Goal: Task Accomplishment & Management: Manage account settings

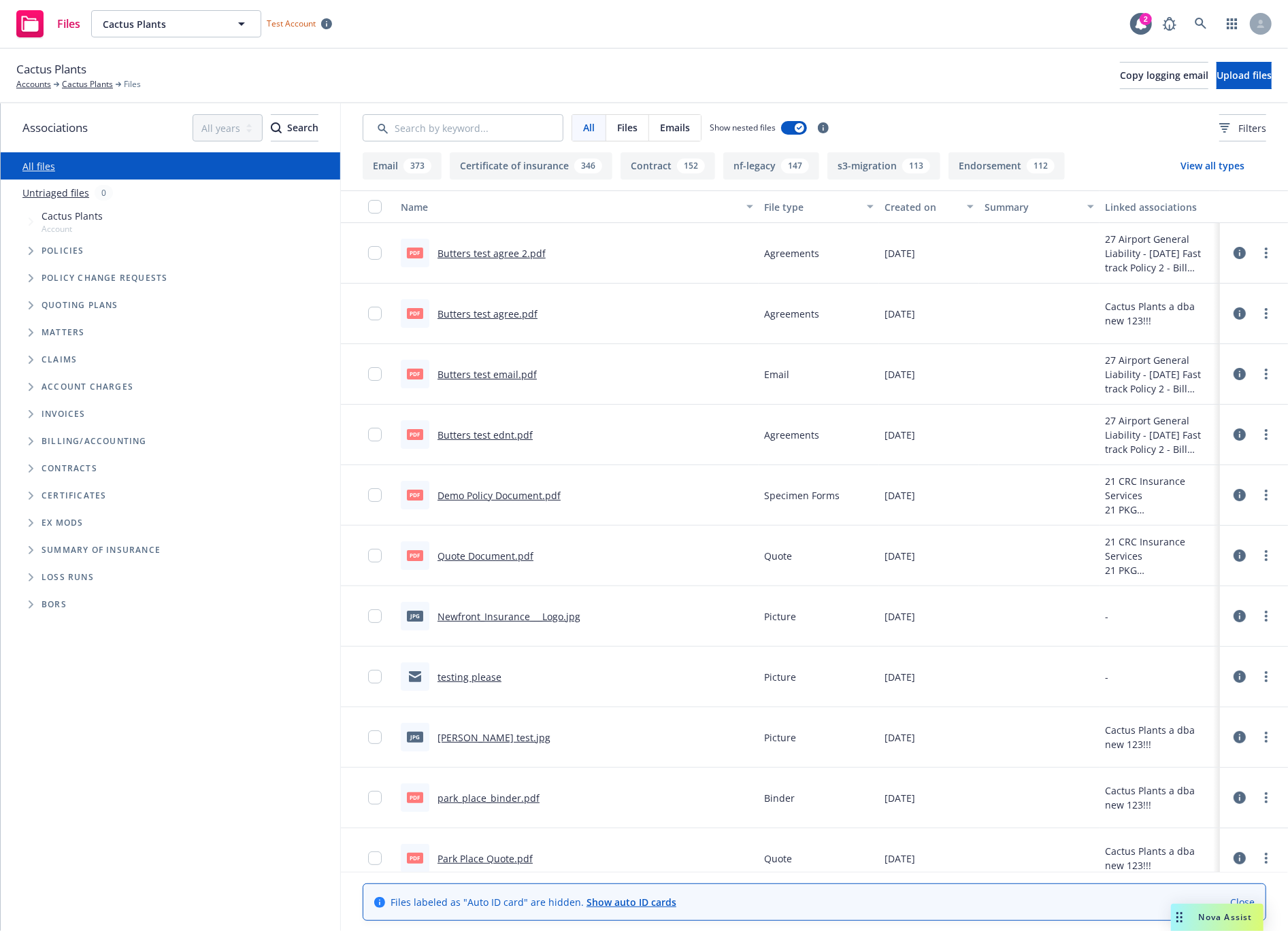
click at [64, 277] on span "Policy change requests" at bounding box center [105, 278] width 126 height 8
click at [24, 277] on span "Tree Example" at bounding box center [31, 278] width 22 height 22
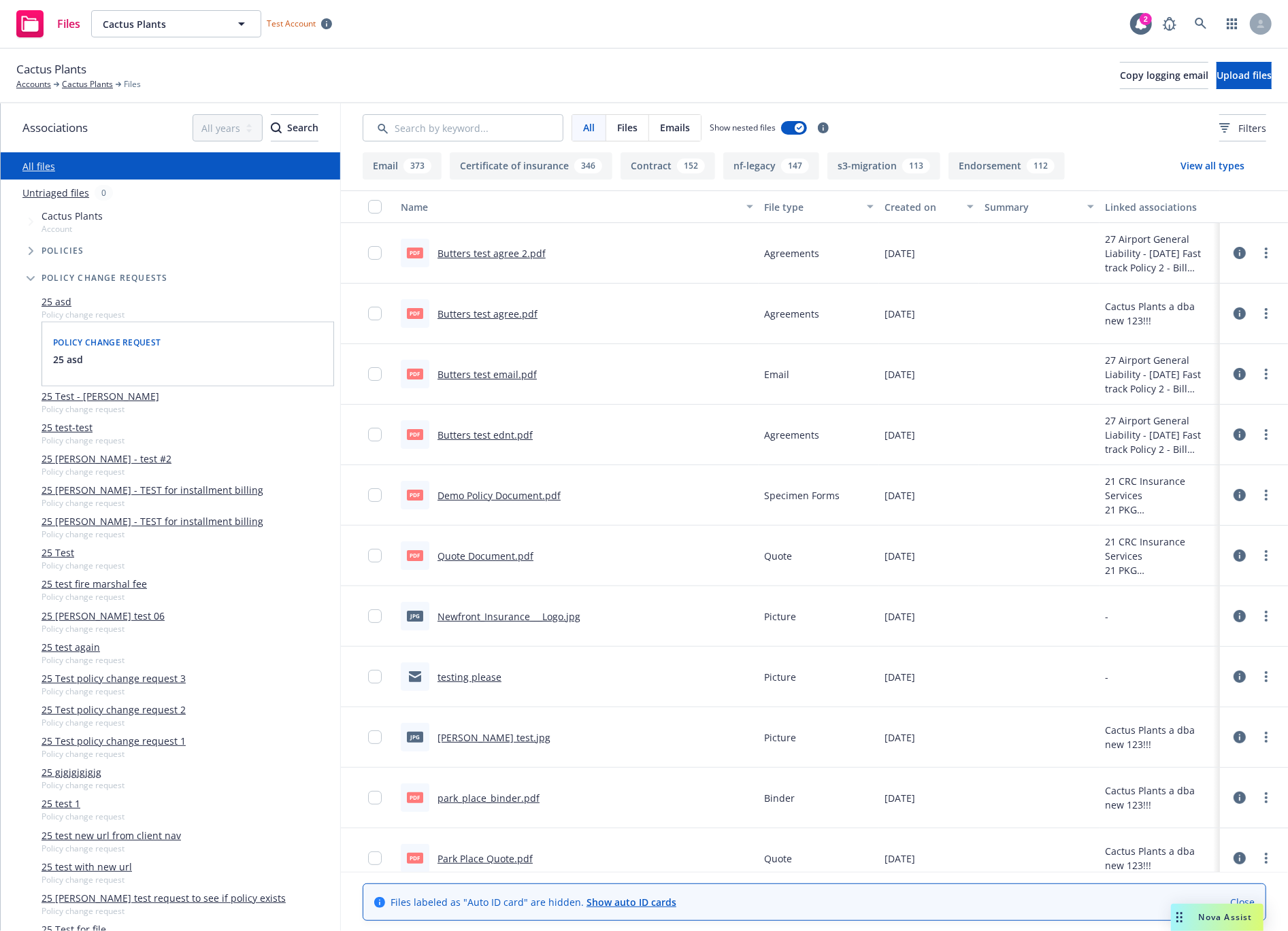
click at [30, 259] on span "Tree Example" at bounding box center [31, 251] width 22 height 22
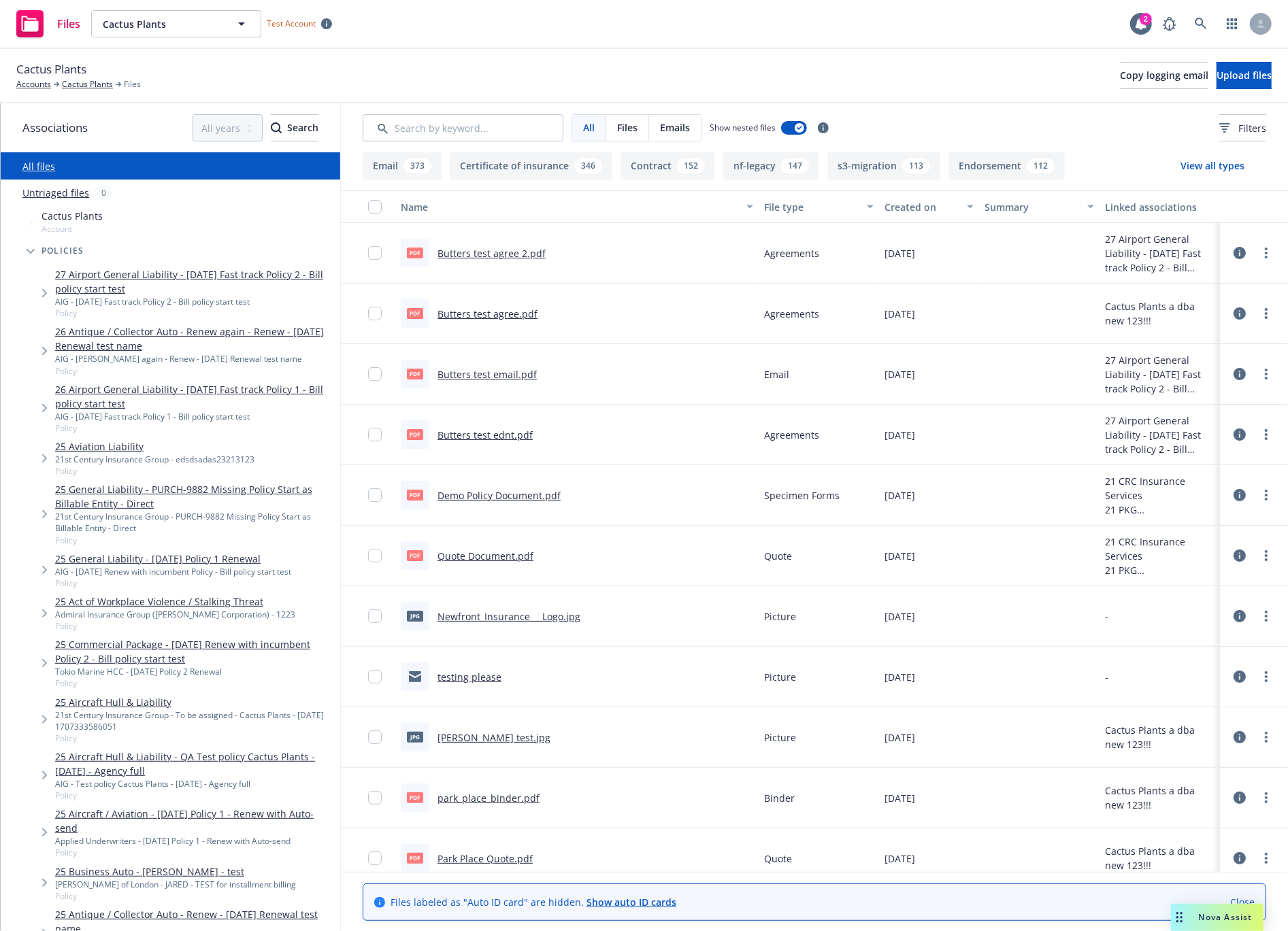
click at [42, 290] on icon "Tree Example" at bounding box center [44, 293] width 5 height 8
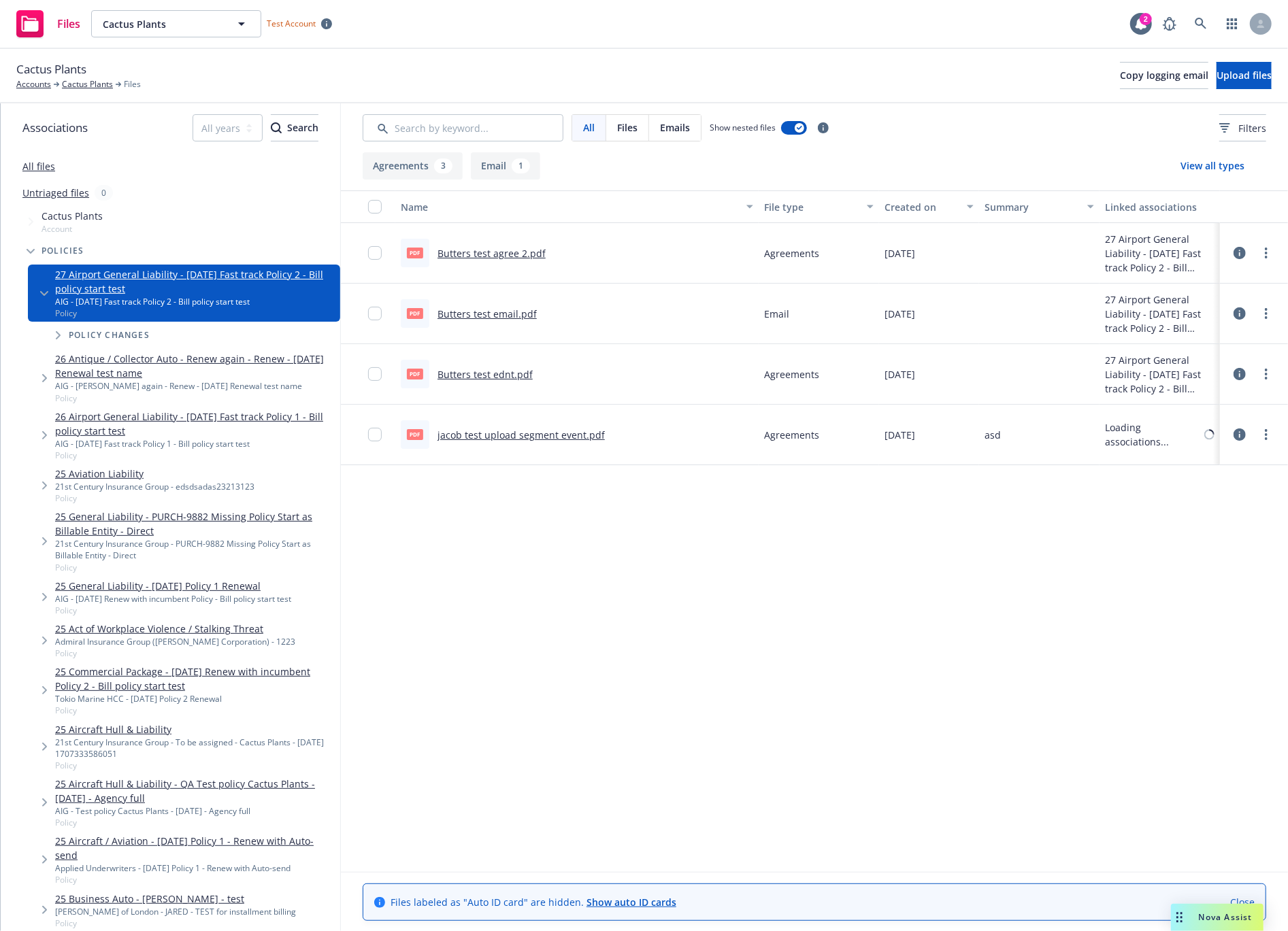
click at [126, 332] on span "Policy changes" at bounding box center [109, 336] width 81 height 8
click at [66, 338] on span "Tree Example" at bounding box center [58, 336] width 22 height 22
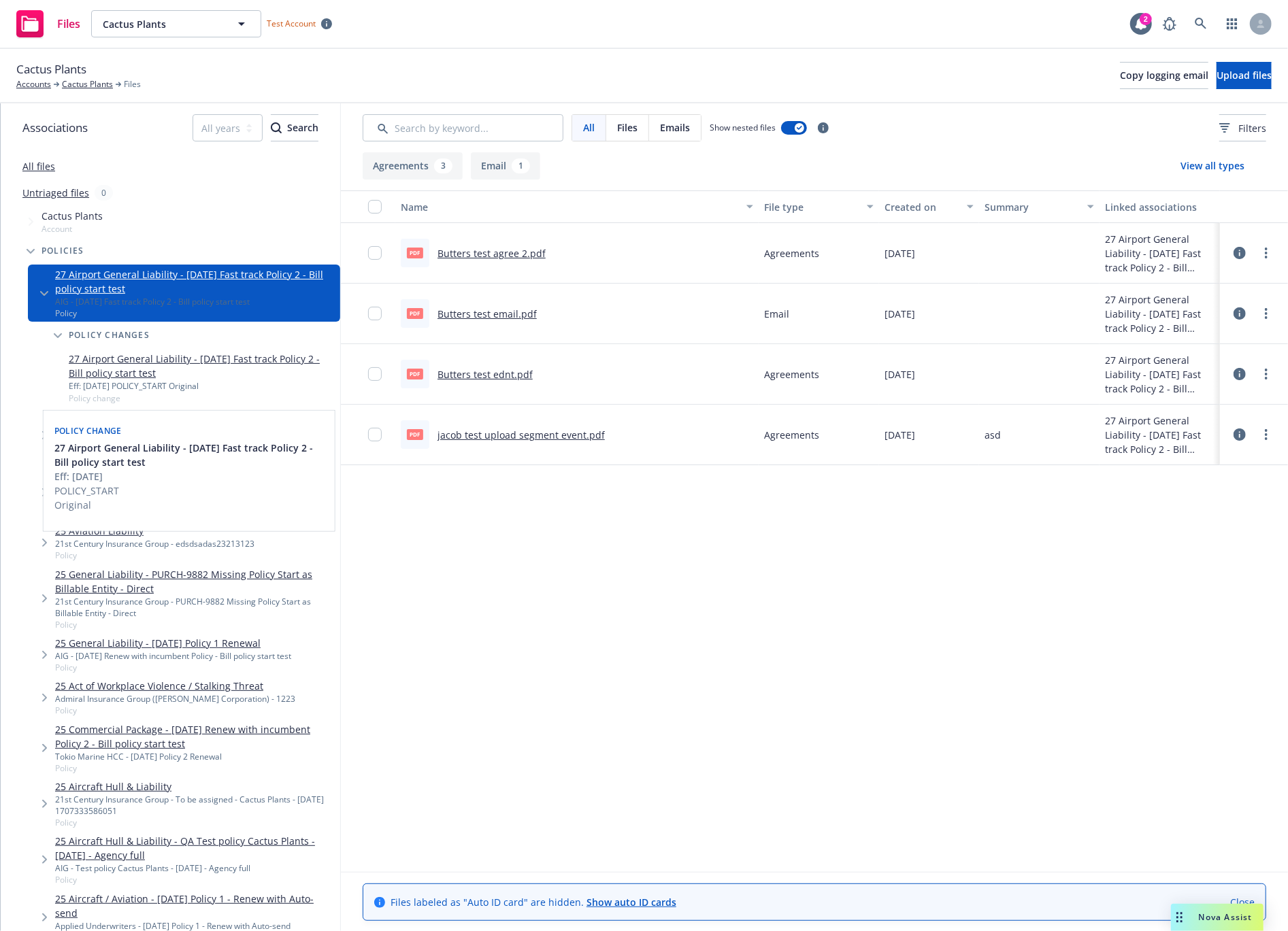
click at [165, 362] on link "27 Airport General Liability - [DATE] Fast track Policy 2 - Bill policy start t…" at bounding box center [201, 365] width 266 height 29
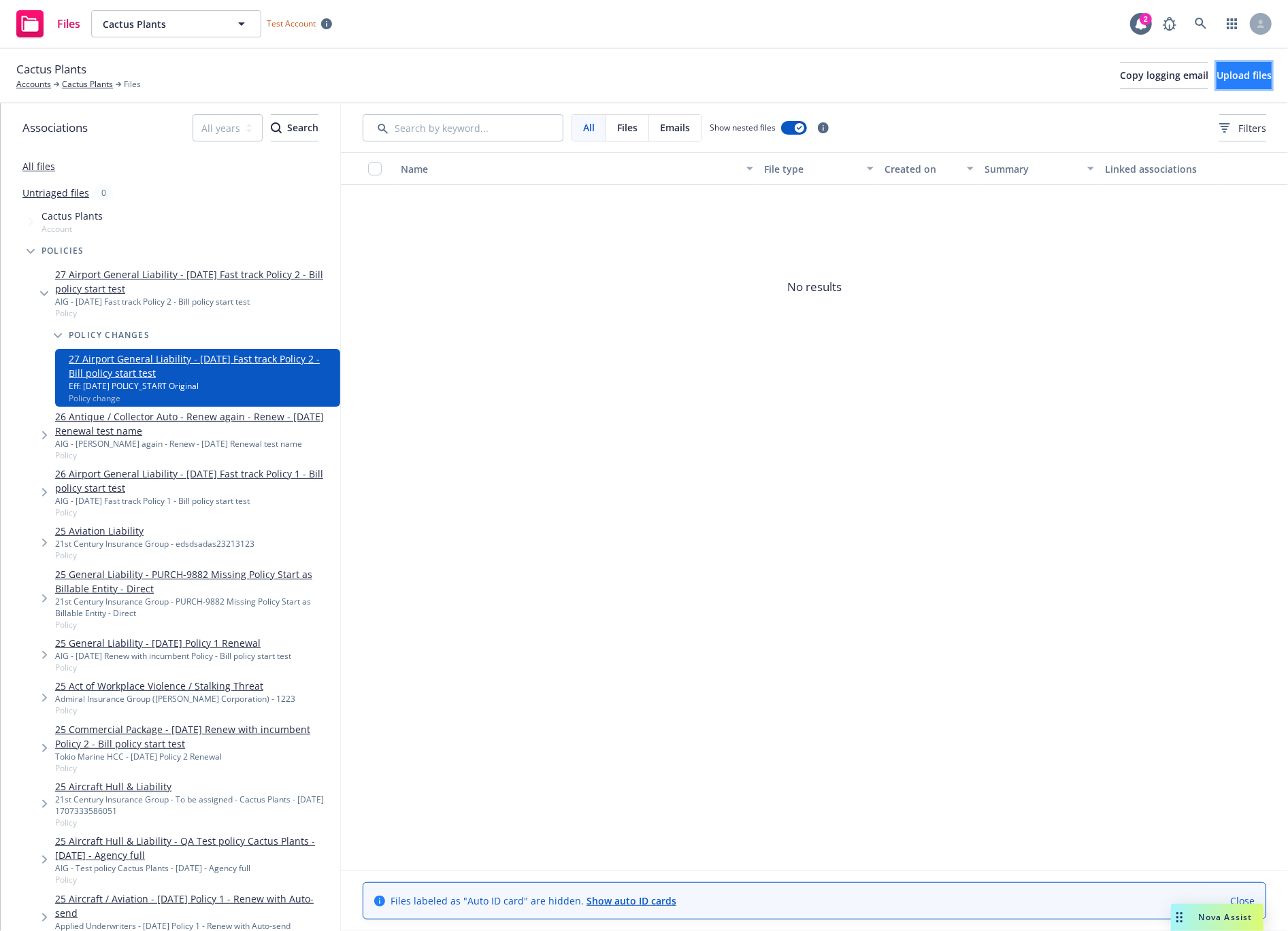
click at [1253, 70] on button "Upload files" at bounding box center [1243, 75] width 55 height 27
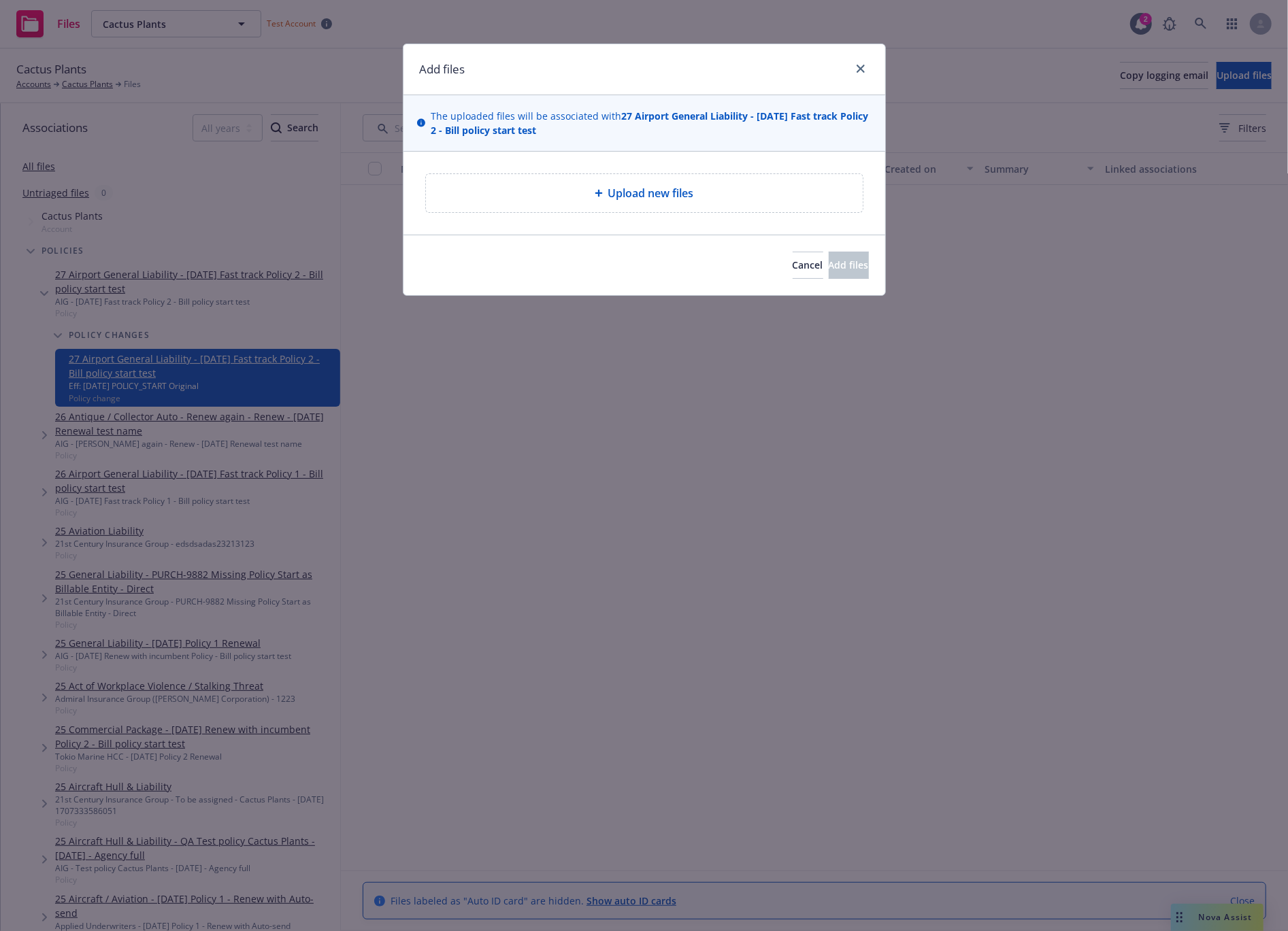
click at [549, 186] on div "Upload new files" at bounding box center [644, 193] width 415 height 16
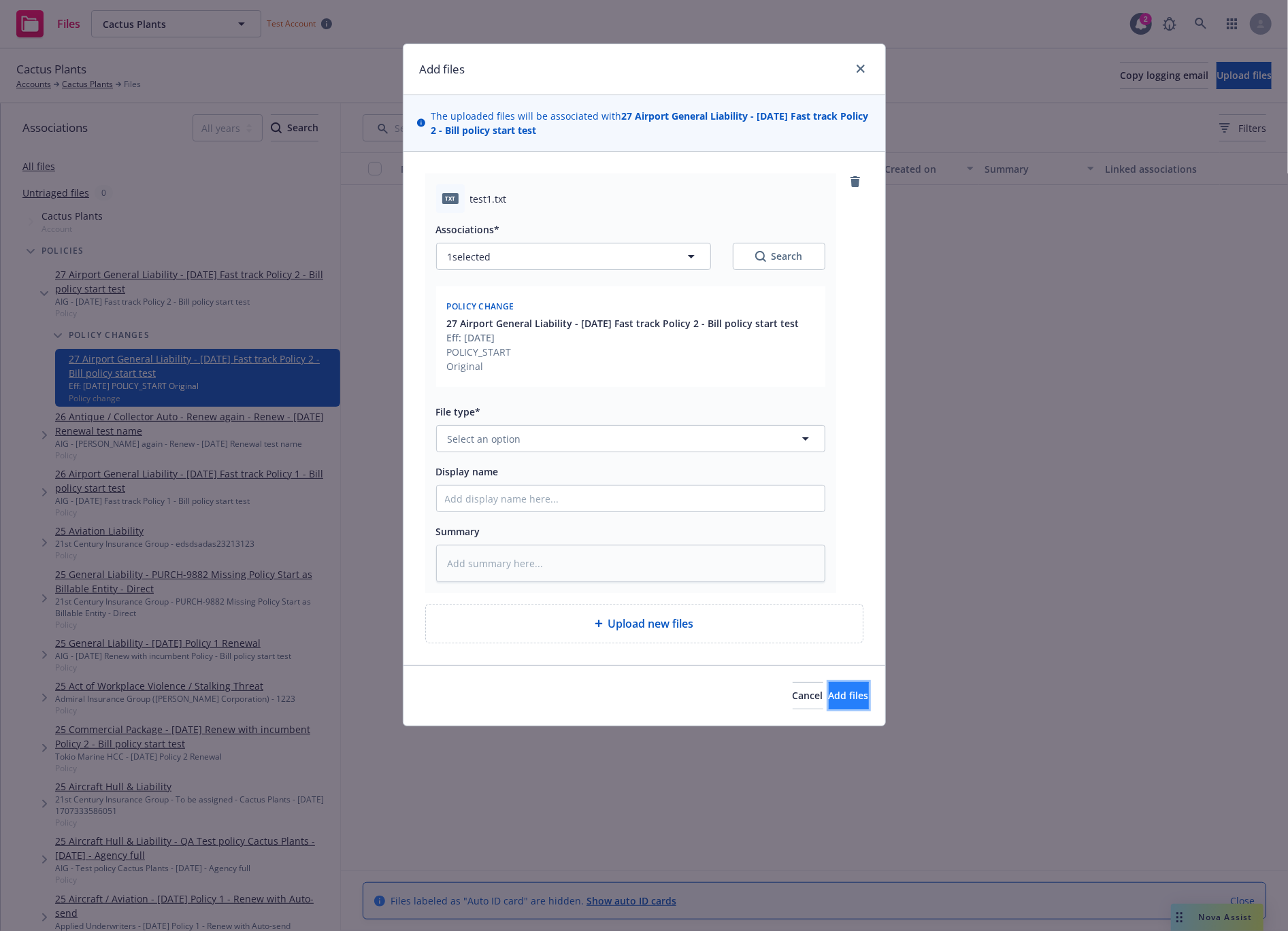
click at [860, 698] on button "Add files" at bounding box center [849, 695] width 40 height 27
type textarea "x"
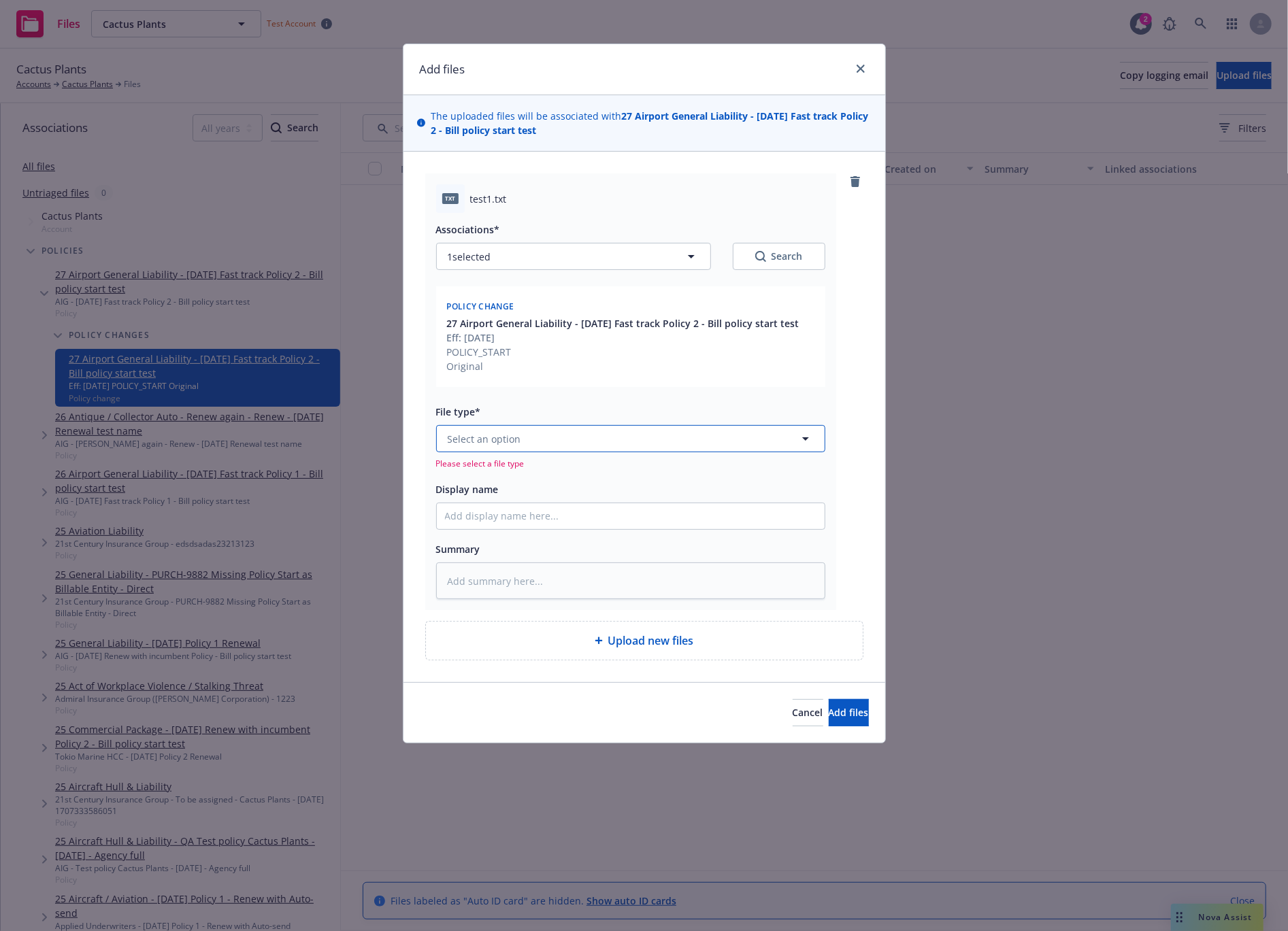
click at [624, 428] on button "Select an option" at bounding box center [631, 438] width 389 height 27
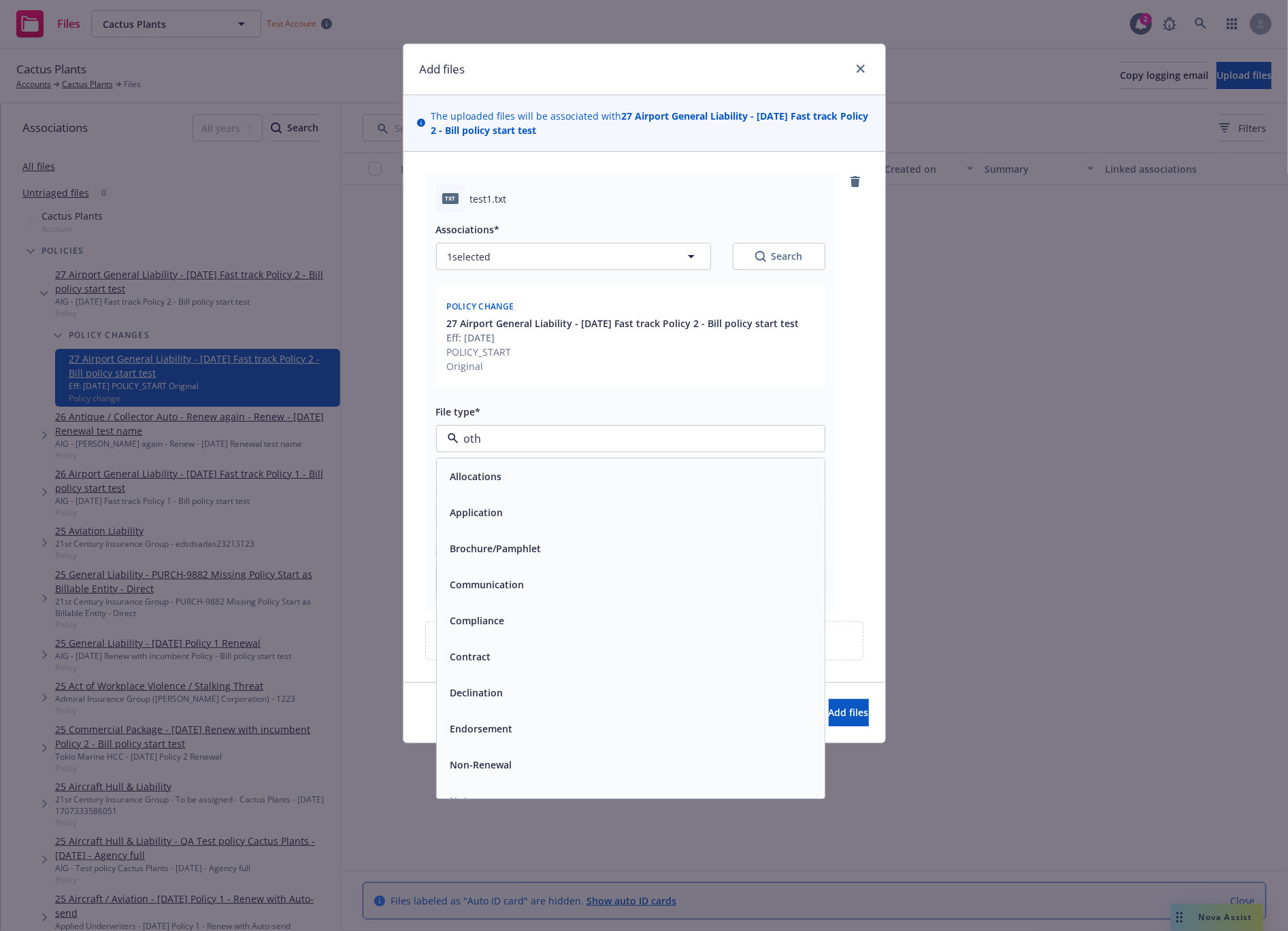
type input "othe"
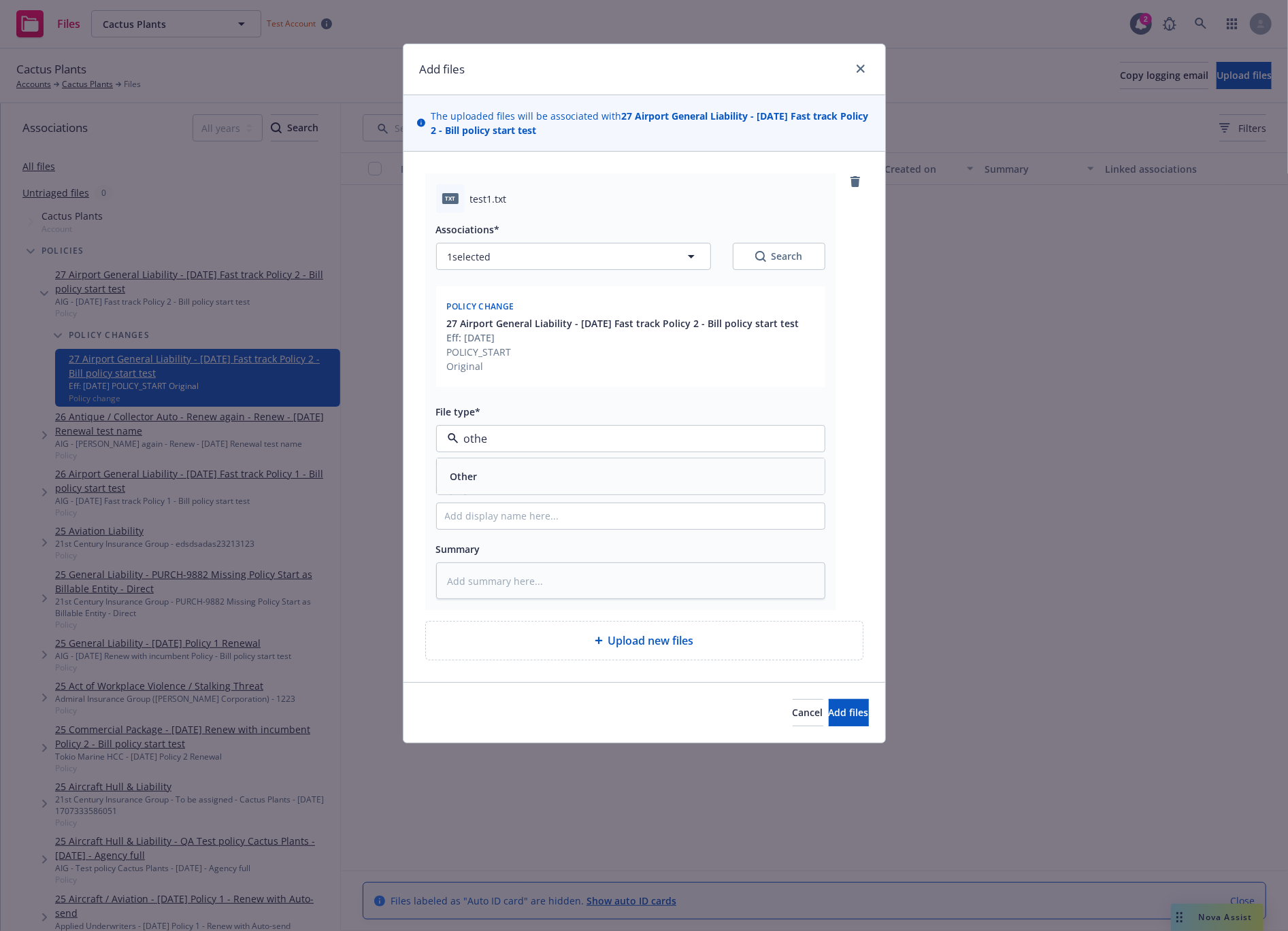
click at [529, 468] on div "Other" at bounding box center [631, 477] width 372 height 20
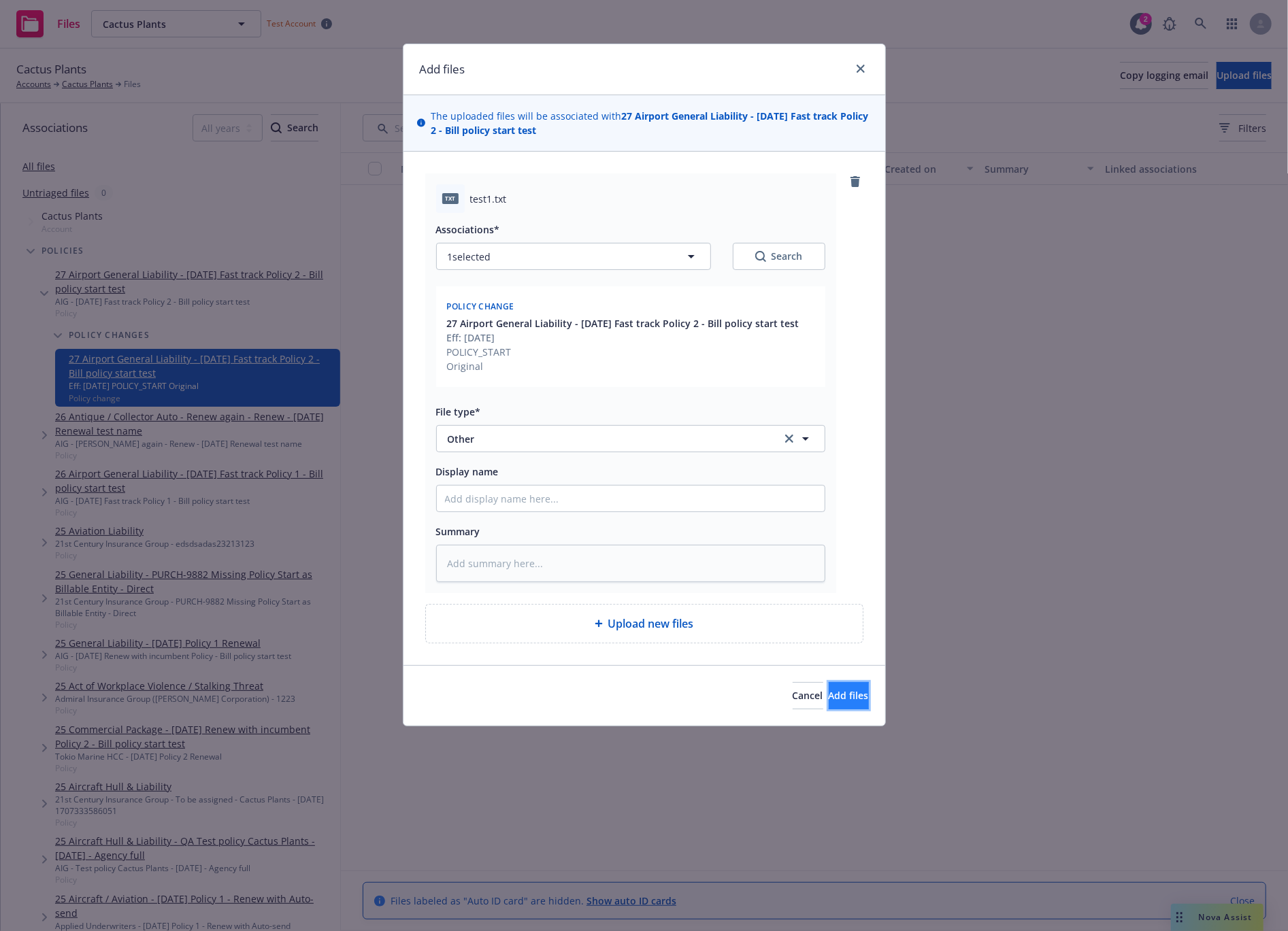
click at [841, 705] on button "Add files" at bounding box center [849, 695] width 40 height 27
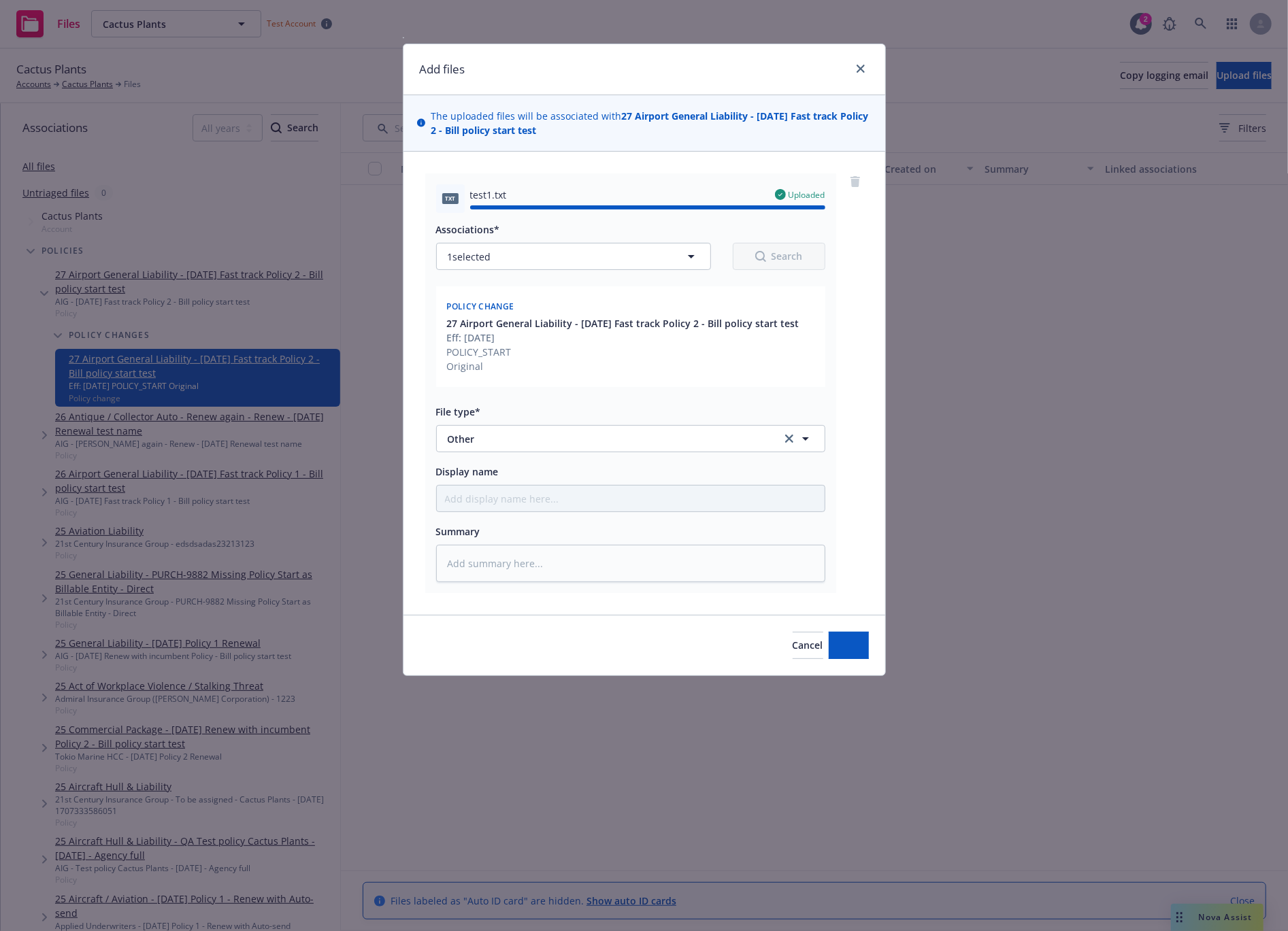
type textarea "x"
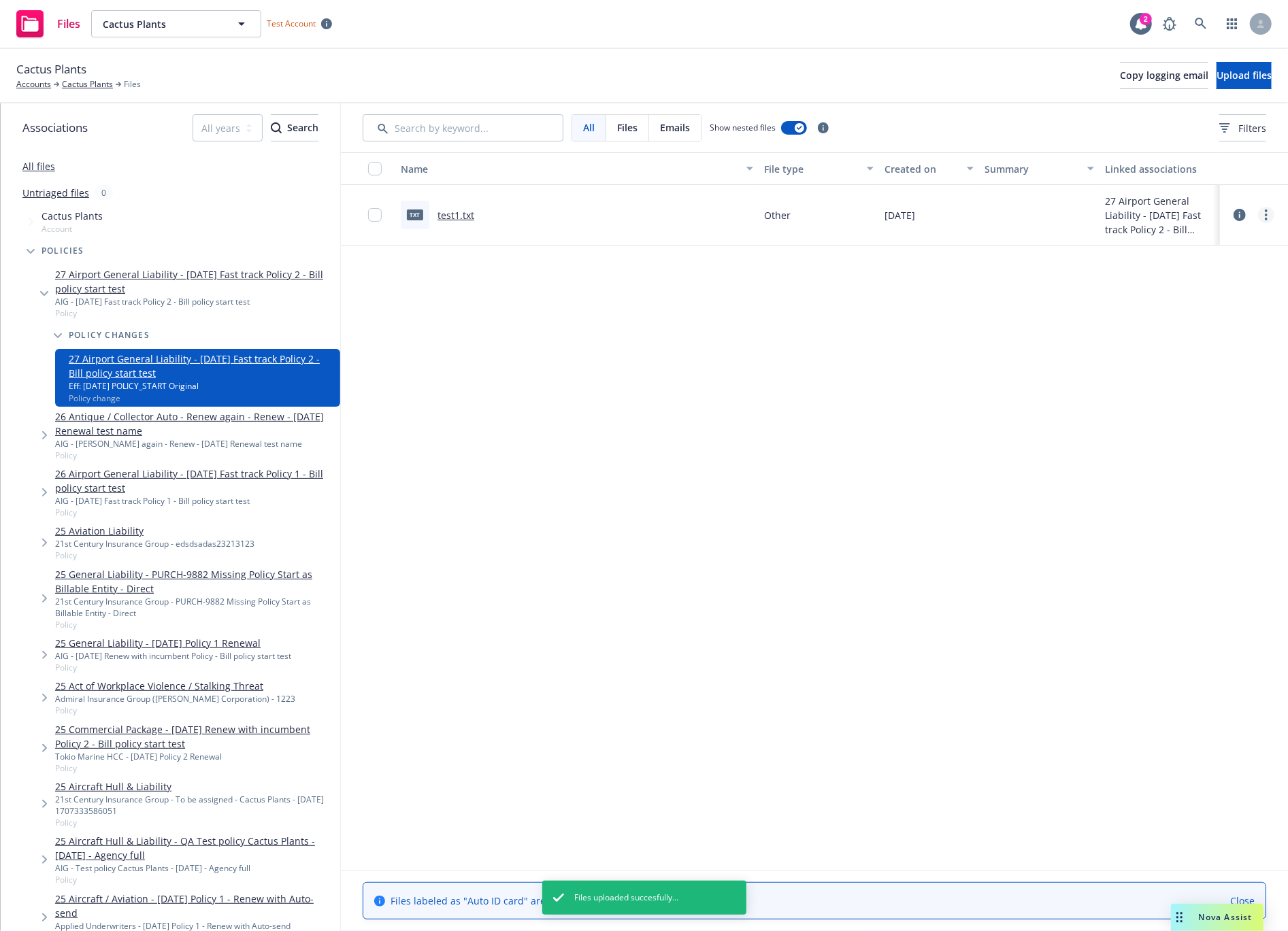
click at [1263, 216] on link "more" at bounding box center [1266, 215] width 16 height 16
click at [1214, 331] on link "Update associations" at bounding box center [1206, 324] width 135 height 27
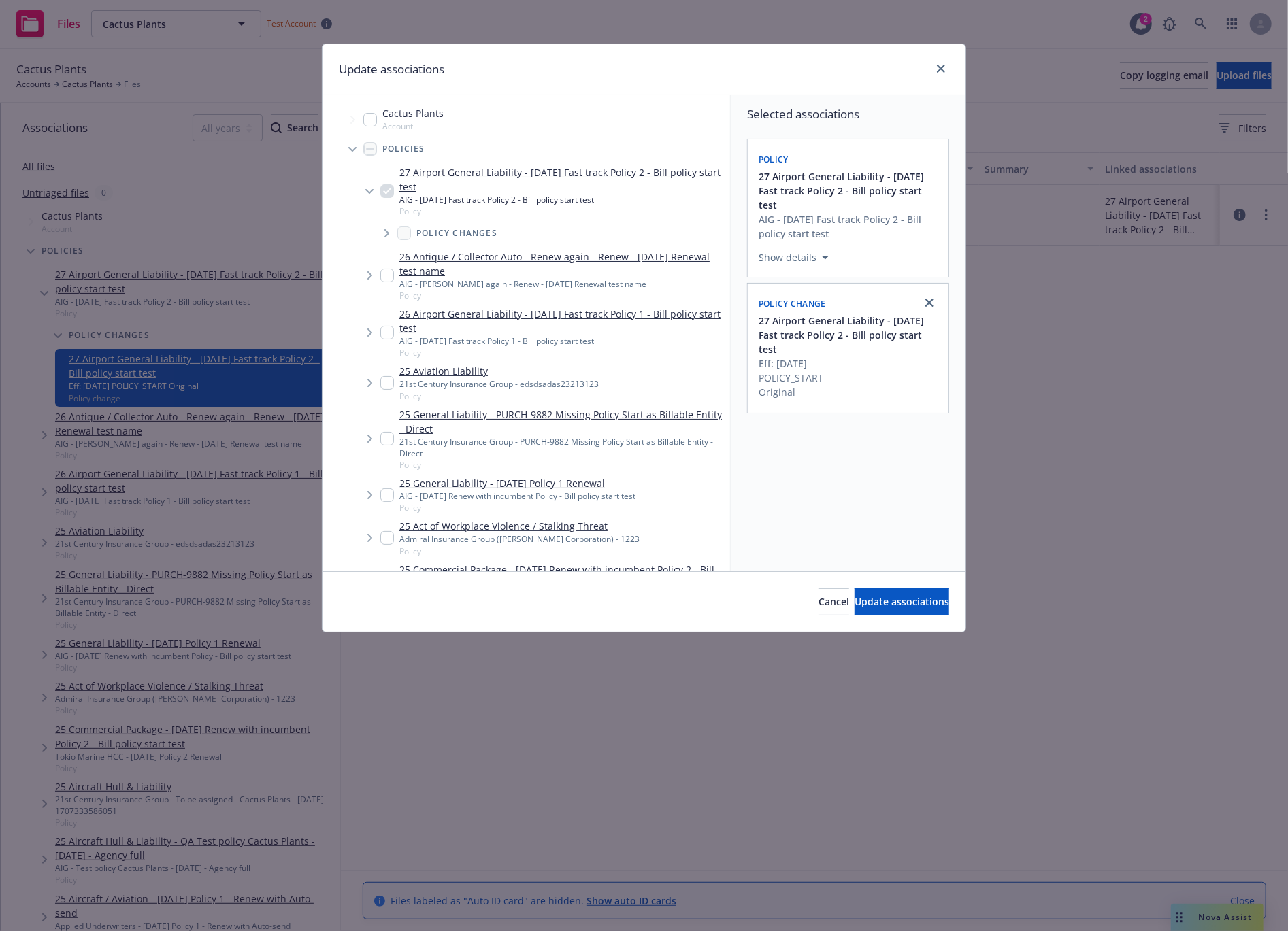
click at [377, 222] on span "Tree Example" at bounding box center [386, 233] width 22 height 22
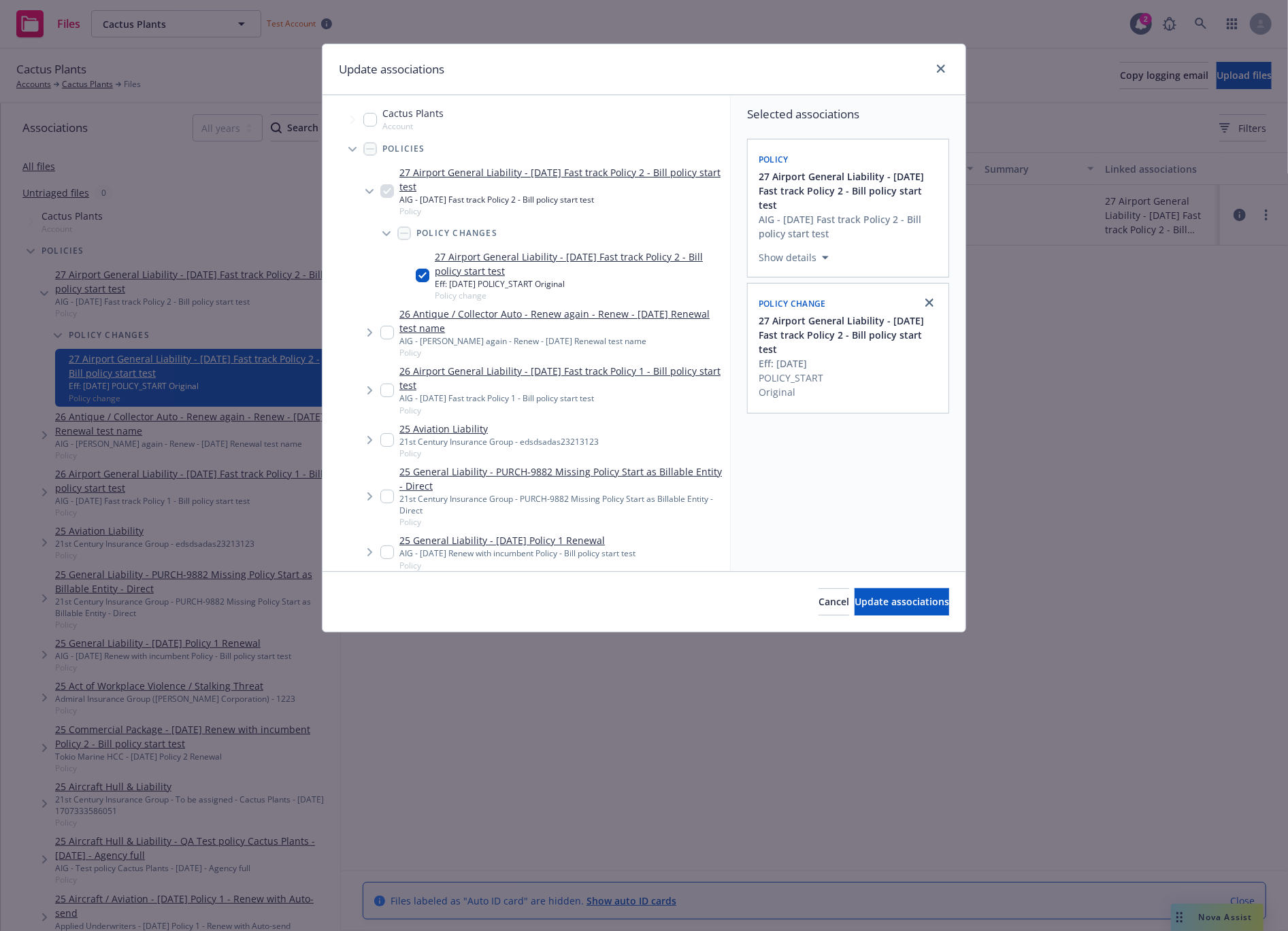
click at [368, 125] on input "Tree Example" at bounding box center [371, 119] width 14 height 14
checkbox input "true"
click at [903, 595] on span "Update associations" at bounding box center [902, 601] width 95 height 13
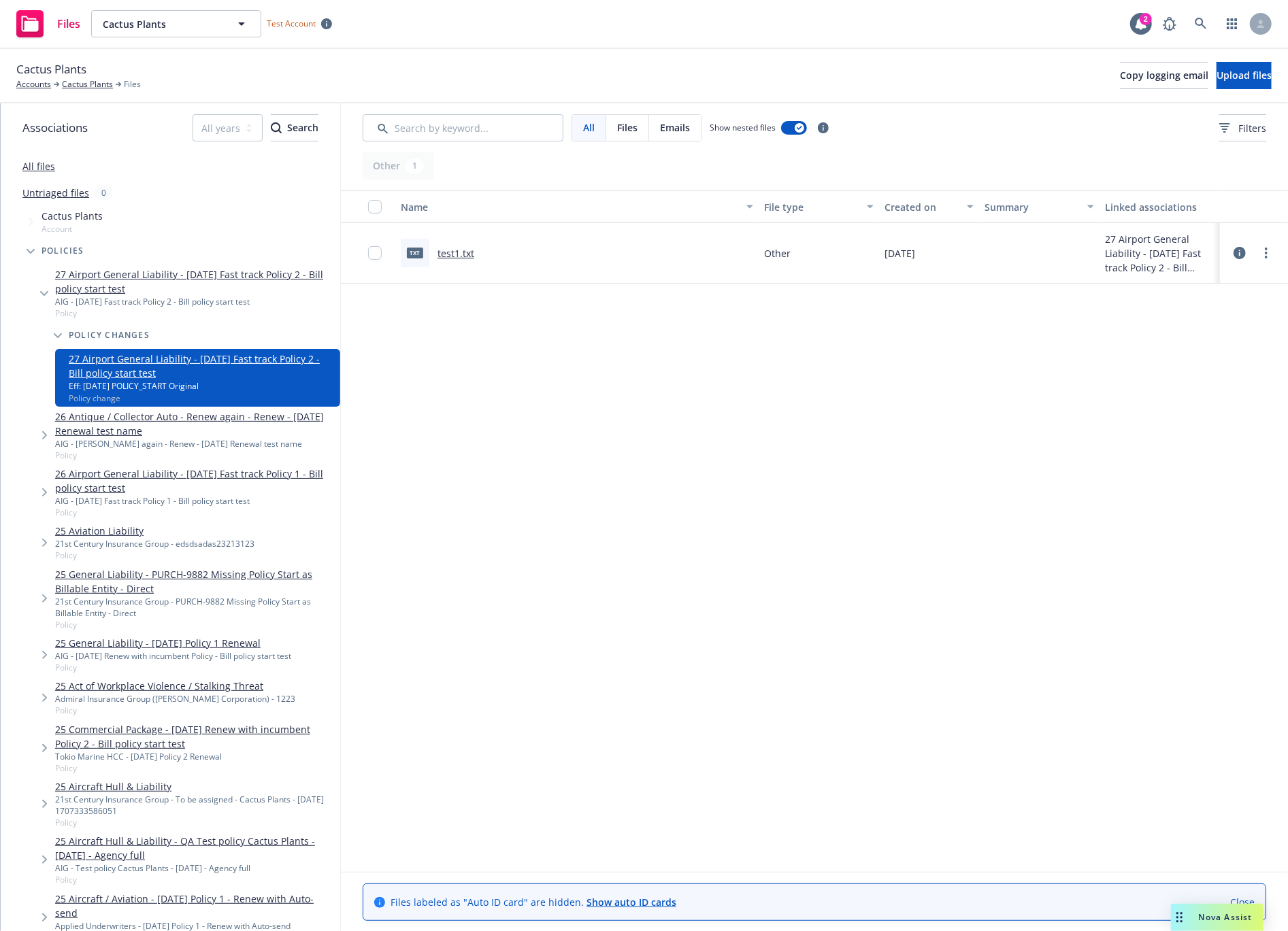
click at [53, 168] on link "All files" at bounding box center [39, 166] width 33 height 13
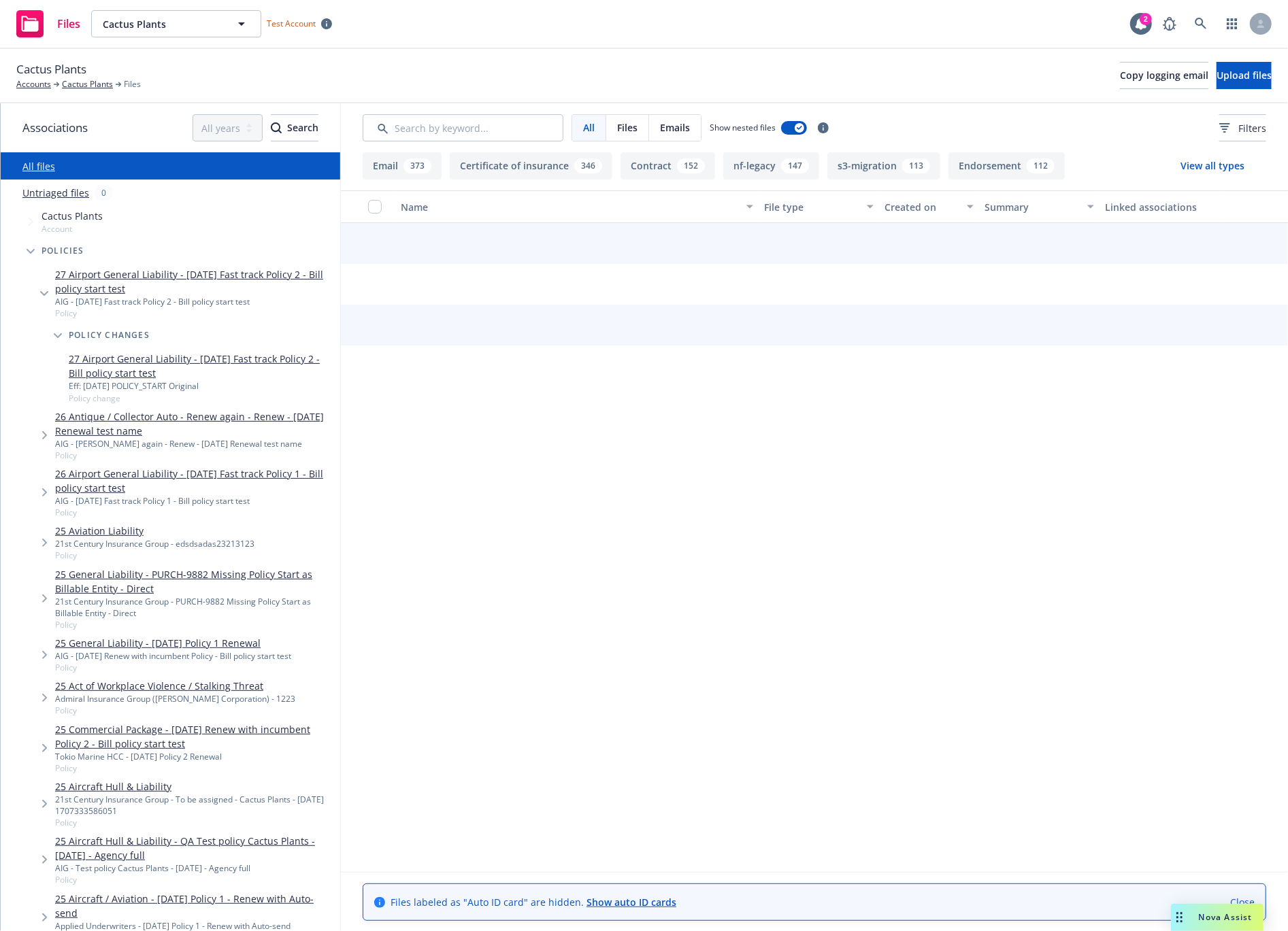
click at [66, 219] on span "Cactus Plants" at bounding box center [72, 216] width 61 height 14
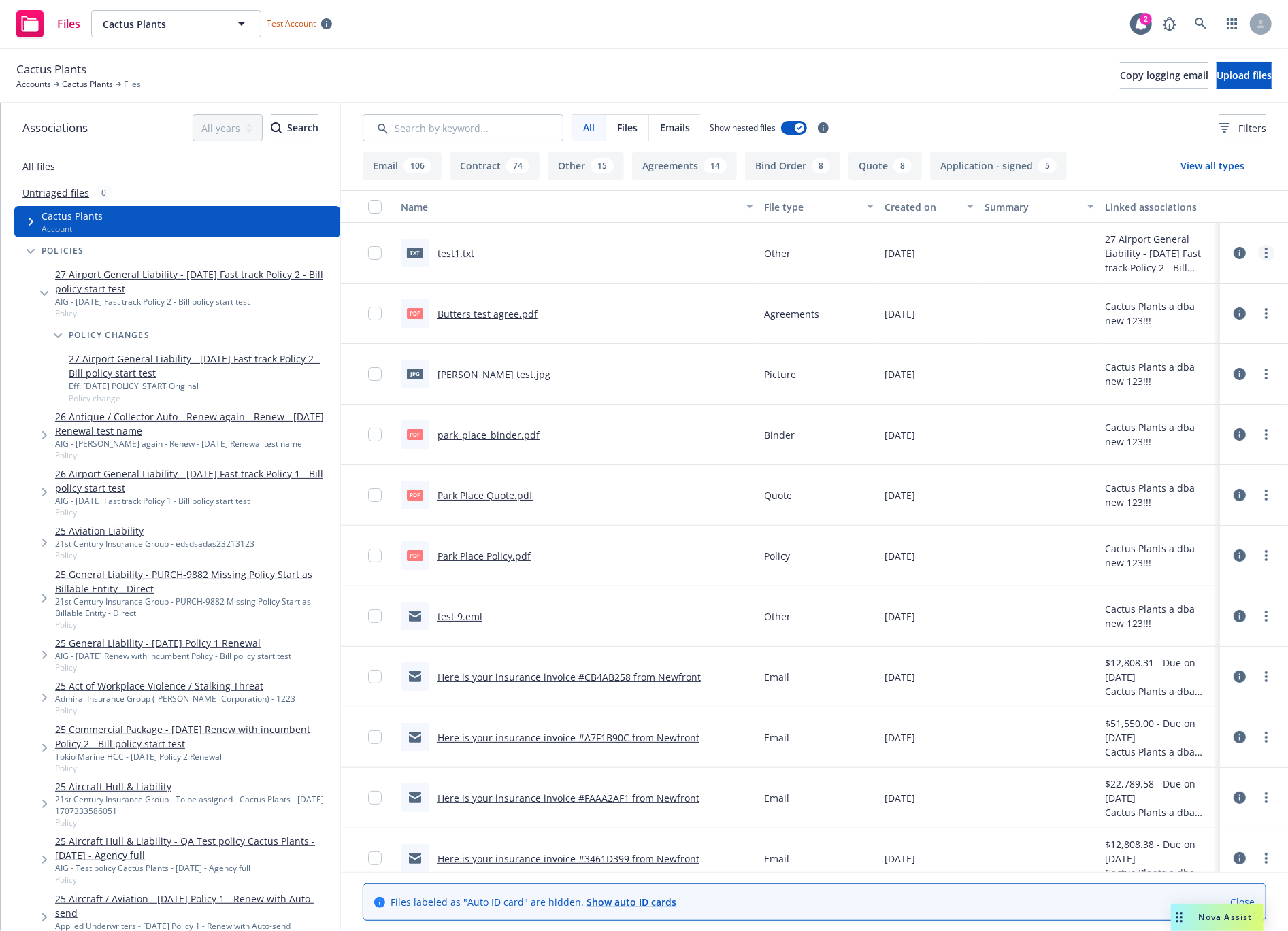
click at [1263, 251] on link "more" at bounding box center [1266, 253] width 16 height 16
click at [1211, 361] on link "Update associations" at bounding box center [1206, 361] width 135 height 27
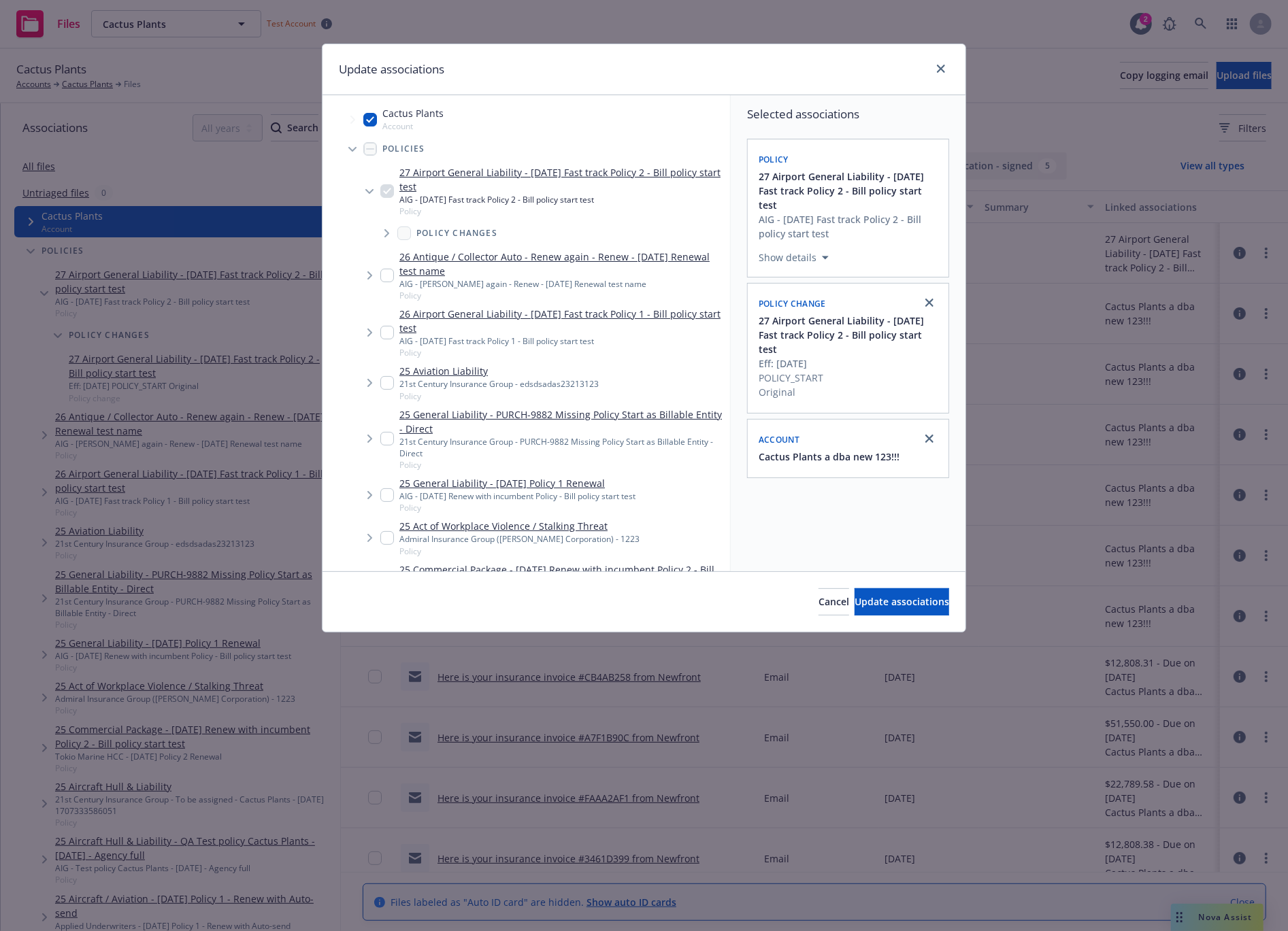
click at [370, 121] on input "Tree Example" at bounding box center [371, 119] width 14 height 14
click at [369, 120] on input "Tree Example" at bounding box center [371, 119] width 14 height 14
checkbox input "true"
click at [942, 69] on icon "close" at bounding box center [941, 69] width 8 height 8
